Goal: Register for event/course

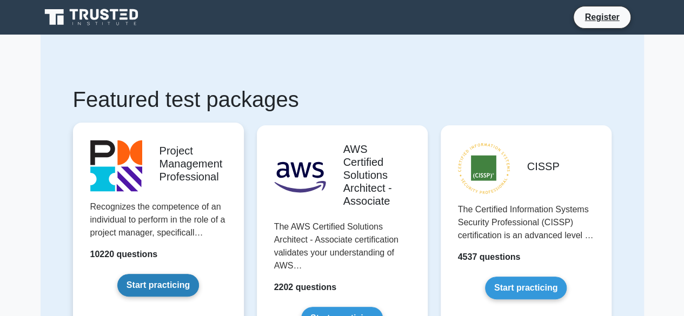
click at [173, 279] on link "Start practicing" at bounding box center [158, 285] width 82 height 23
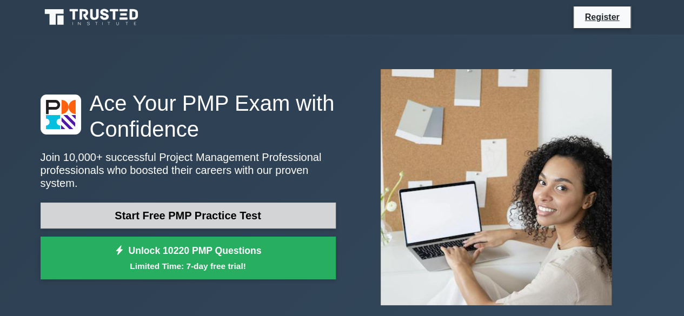
click at [178, 215] on link "Start Free PMP Practice Test" at bounding box center [188, 216] width 295 height 26
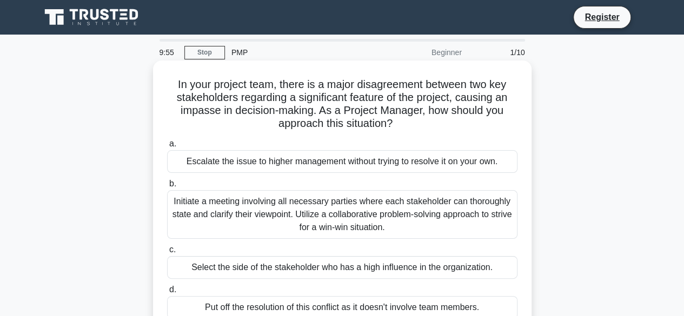
click at [238, 165] on div "Escalate the issue to higher management without trying to resolve it on your ow…" at bounding box center [342, 161] width 350 height 23
click at [167, 148] on input "a. Escalate the issue to higher management without trying to resolve it on your…" at bounding box center [167, 144] width 0 height 7
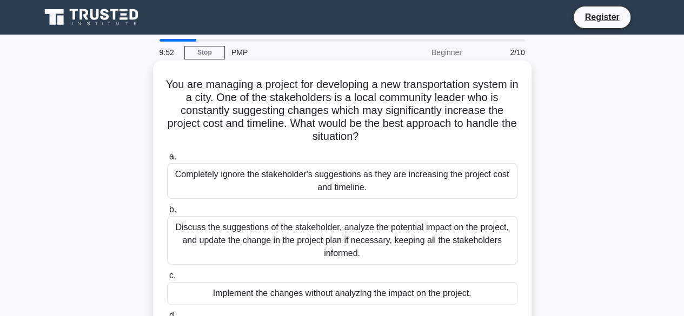
click at [238, 173] on div "Completely ignore the stakeholder's suggestions as they are increasing the proj…" at bounding box center [342, 181] width 350 height 36
click at [167, 161] on input "a. Completely ignore the stakeholder's suggestions as they are increasing the p…" at bounding box center [167, 157] width 0 height 7
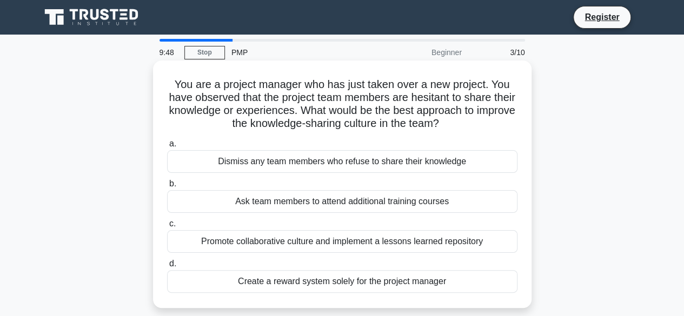
click at [248, 197] on div "Ask team members to attend additional training courses" at bounding box center [342, 201] width 350 height 23
click at [167, 188] on input "b. Ask team members to attend additional training courses" at bounding box center [167, 184] width 0 height 7
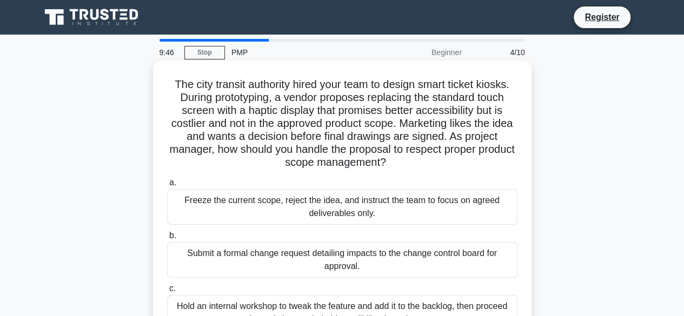
click at [278, 275] on div "Submit a formal change request detailing impacts to the change control board fo…" at bounding box center [342, 260] width 350 height 36
click at [167, 239] on input "b. Submit a formal change request detailing impacts to the change control board…" at bounding box center [167, 235] width 0 height 7
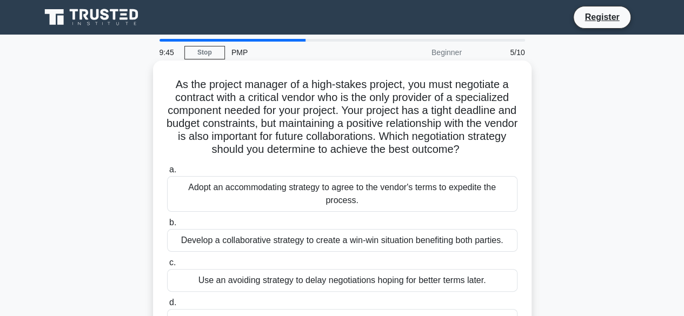
click at [281, 282] on div "Use an avoiding strategy to delay negotiations hoping for better terms later." at bounding box center [342, 280] width 350 height 23
click at [167, 266] on input "c. Use an avoiding strategy to delay negotiations hoping for better terms later." at bounding box center [167, 262] width 0 height 7
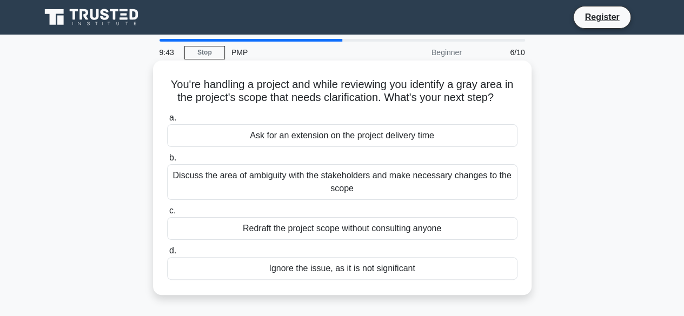
click at [268, 262] on div "Ignore the issue, as it is not significant" at bounding box center [342, 268] width 350 height 23
click at [167, 255] on input "d. Ignore the issue, as it is not significant" at bounding box center [167, 251] width 0 height 7
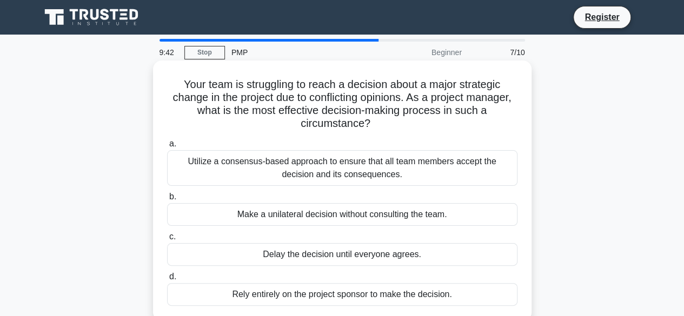
click at [263, 252] on div "Delay the decision until everyone agrees." at bounding box center [342, 254] width 350 height 23
click at [167, 241] on input "c. Delay the decision until everyone agrees." at bounding box center [167, 237] width 0 height 7
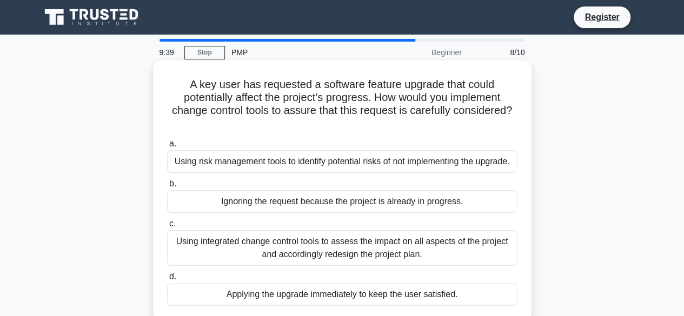
click at [256, 198] on div "Ignoring the request because the project is already in progress." at bounding box center [342, 201] width 350 height 23
click at [167, 188] on input "b. Ignoring the request because the project is already in progress." at bounding box center [167, 184] width 0 height 7
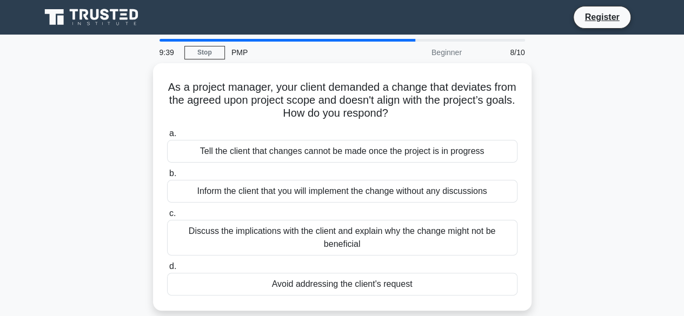
click at [256, 198] on div "Inform the client that you will implement the change without any discussions" at bounding box center [342, 191] width 350 height 23
click at [167, 177] on input "b. Inform the client that you will implement the change without any discussions" at bounding box center [167, 173] width 0 height 7
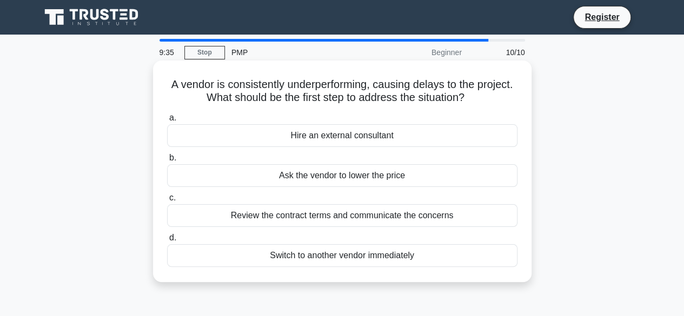
click at [257, 216] on div "Review the contract terms and communicate the concerns" at bounding box center [342, 215] width 350 height 23
click at [167, 202] on input "c. Review the contract terms and communicate the concerns" at bounding box center [167, 198] width 0 height 7
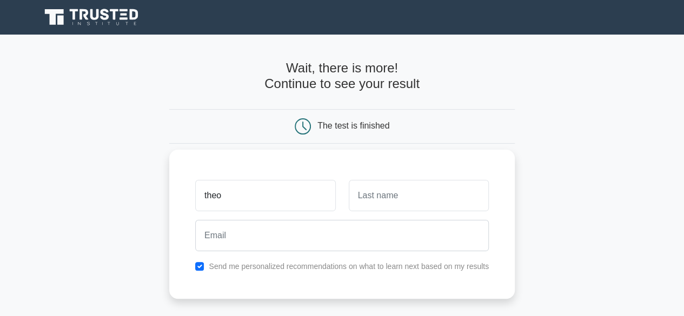
type input "theo"
click at [370, 201] on input "text" at bounding box center [419, 195] width 140 height 31
type input "simanjuntak"
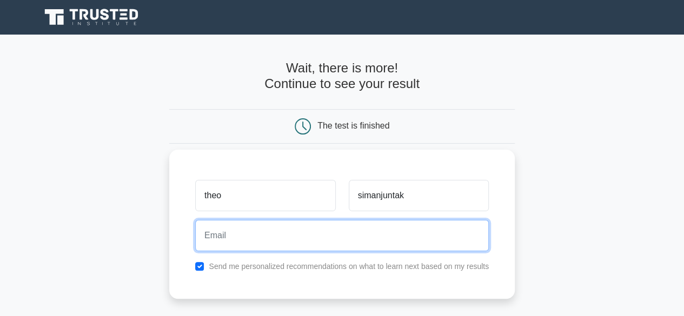
click at [370, 229] on input "email" at bounding box center [342, 235] width 294 height 31
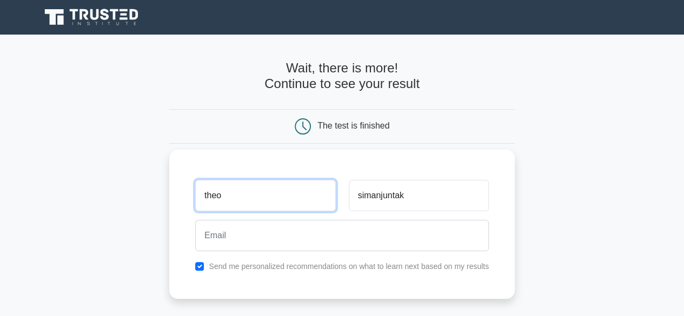
click at [295, 196] on input "theo" at bounding box center [265, 195] width 140 height 31
type input "t"
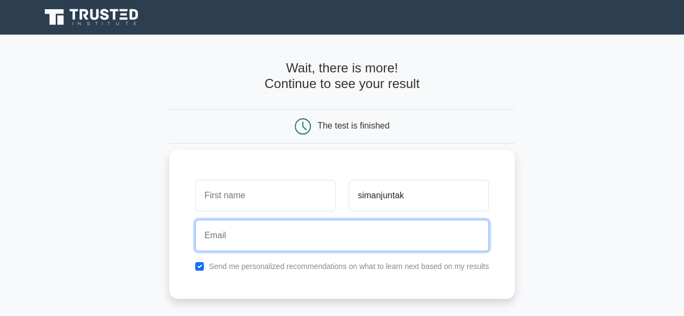
click at [294, 237] on input "email" at bounding box center [342, 235] width 294 height 31
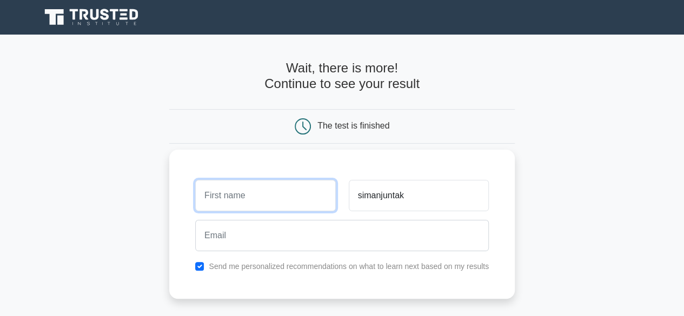
click at [282, 188] on input "text" at bounding box center [265, 195] width 140 height 31
type input "tini"
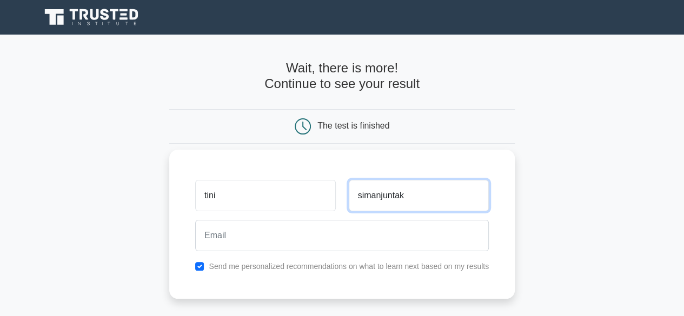
click at [415, 202] on input "simanjuntak" at bounding box center [419, 195] width 140 height 31
type input "s"
type input "manullang"
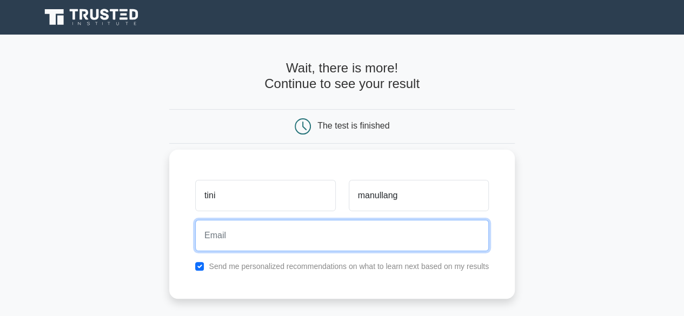
click at [365, 232] on input "email" at bounding box center [342, 235] width 294 height 31
type input "tinimanullangtr@gmail.com"
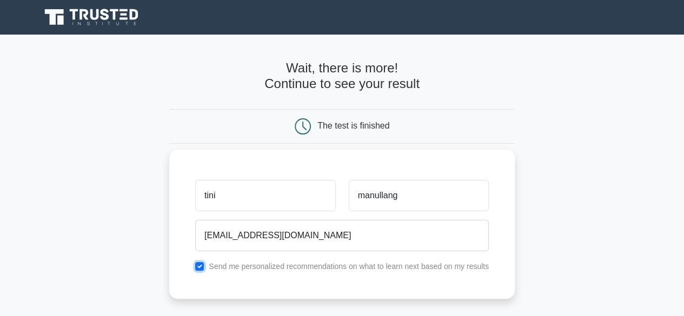
click at [201, 262] on input "checkbox" at bounding box center [199, 266] width 9 height 9
checkbox input "true"
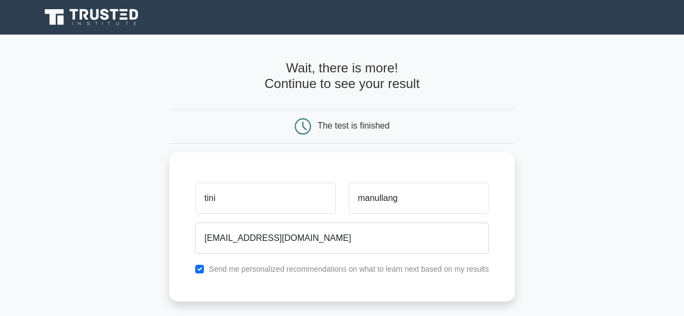
click at [430, 126] on div "The test is finished" at bounding box center [342, 126] width 230 height 16
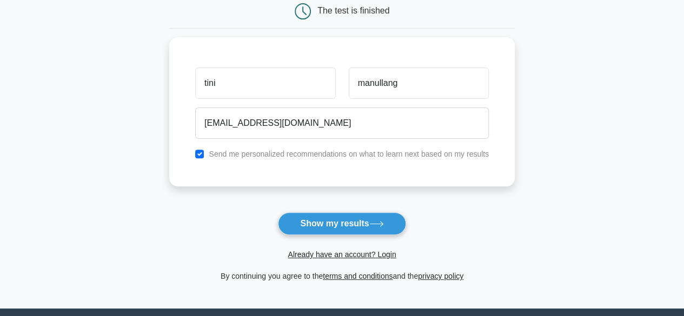
scroll to position [137, 0]
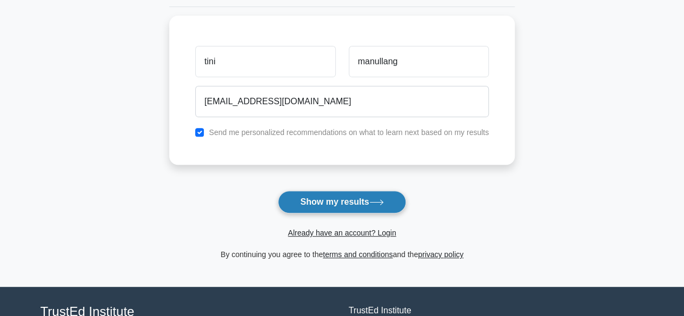
click at [383, 204] on icon at bounding box center [376, 202] width 15 height 6
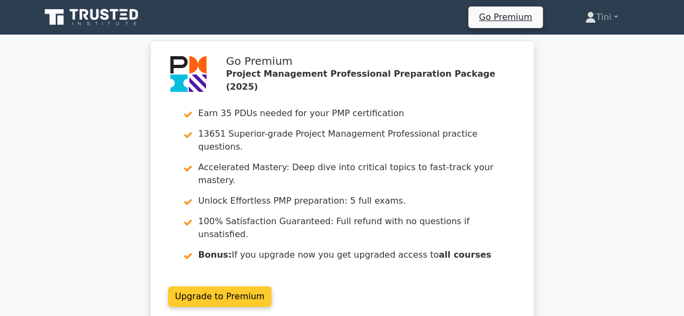
click at [230, 287] on link "Upgrade to Premium" at bounding box center [220, 297] width 104 height 21
